Goal: Task Accomplishment & Management: Use online tool/utility

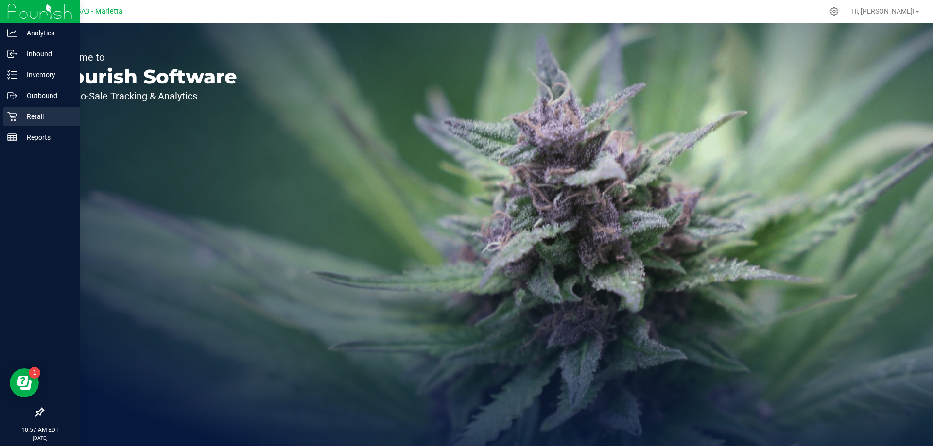
click at [37, 115] on p "Retail" at bounding box center [46, 117] width 58 height 12
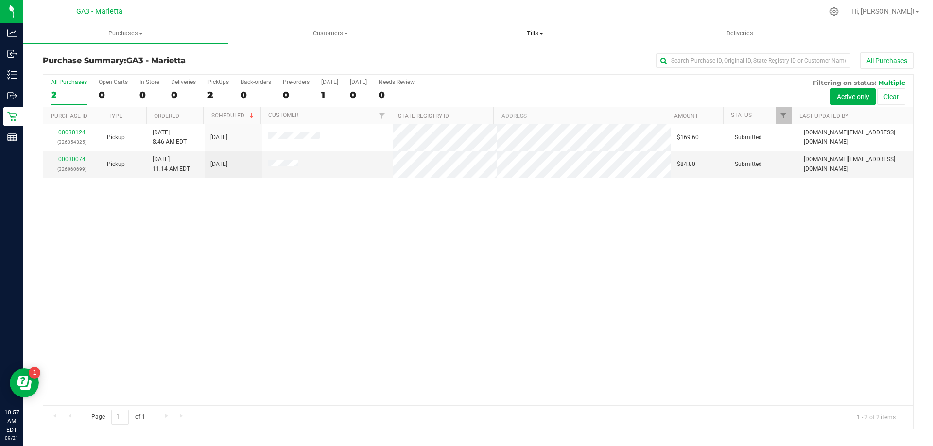
click at [532, 31] on span "Tills" at bounding box center [535, 33] width 204 height 9
click at [482, 60] on span "Manage tills" at bounding box center [465, 58] width 66 height 8
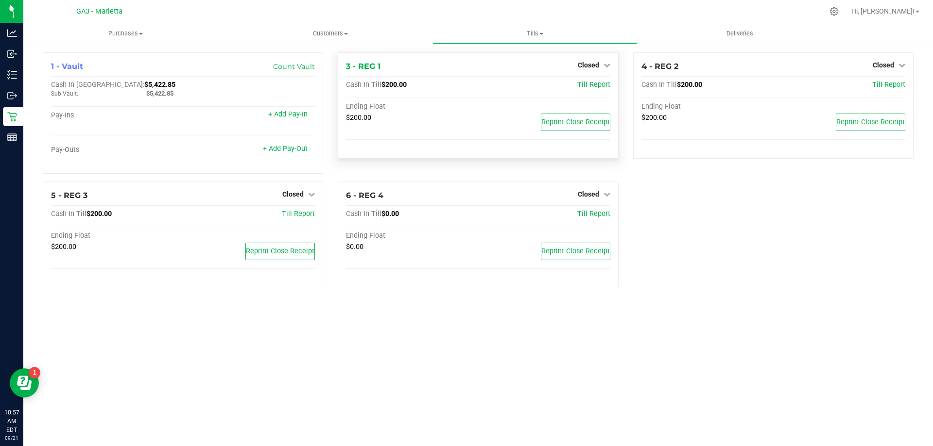
click at [605, 61] on div "Closed" at bounding box center [594, 65] width 33 height 12
click at [605, 66] on icon at bounding box center [606, 65] width 7 height 7
click at [600, 83] on link "Open Till" at bounding box center [588, 86] width 26 height 8
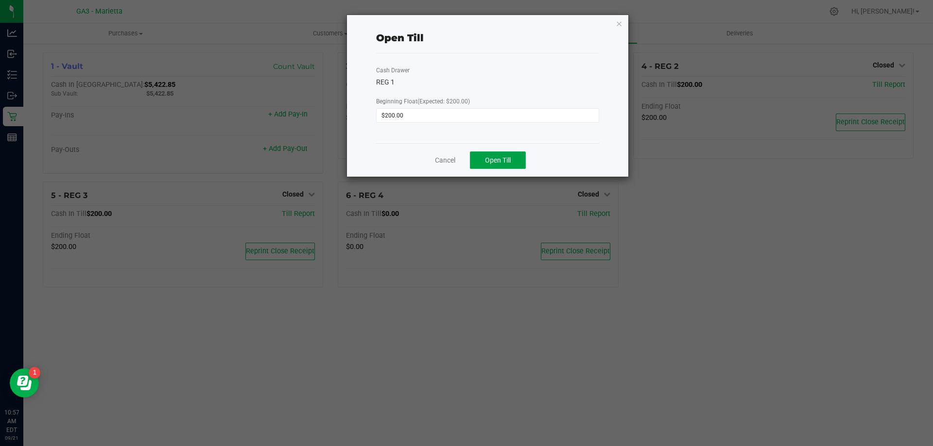
click at [504, 163] on span "Open Till" at bounding box center [498, 160] width 26 height 8
